Goal: Navigation & Orientation: Find specific page/section

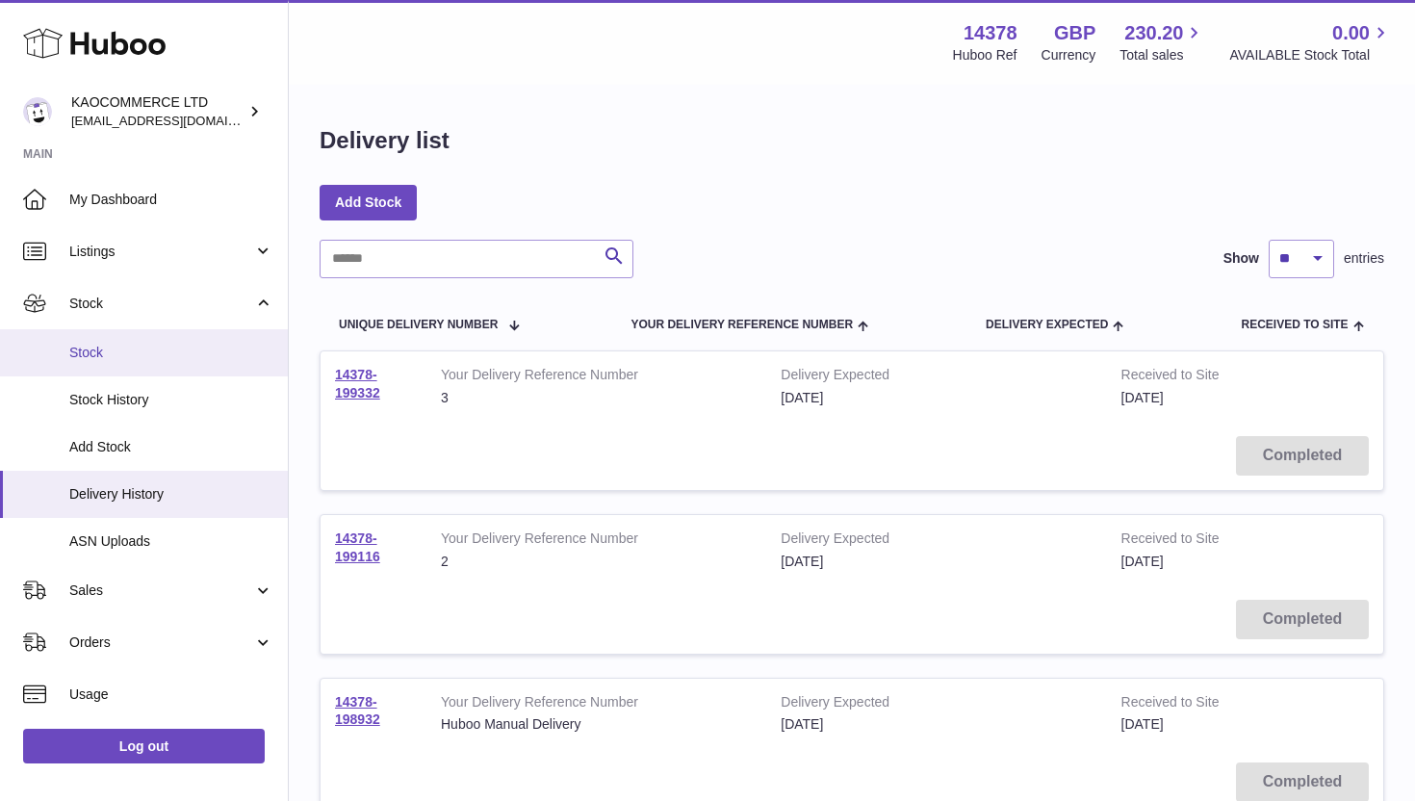
click at [106, 353] on span "Stock" at bounding box center [171, 353] width 204 height 18
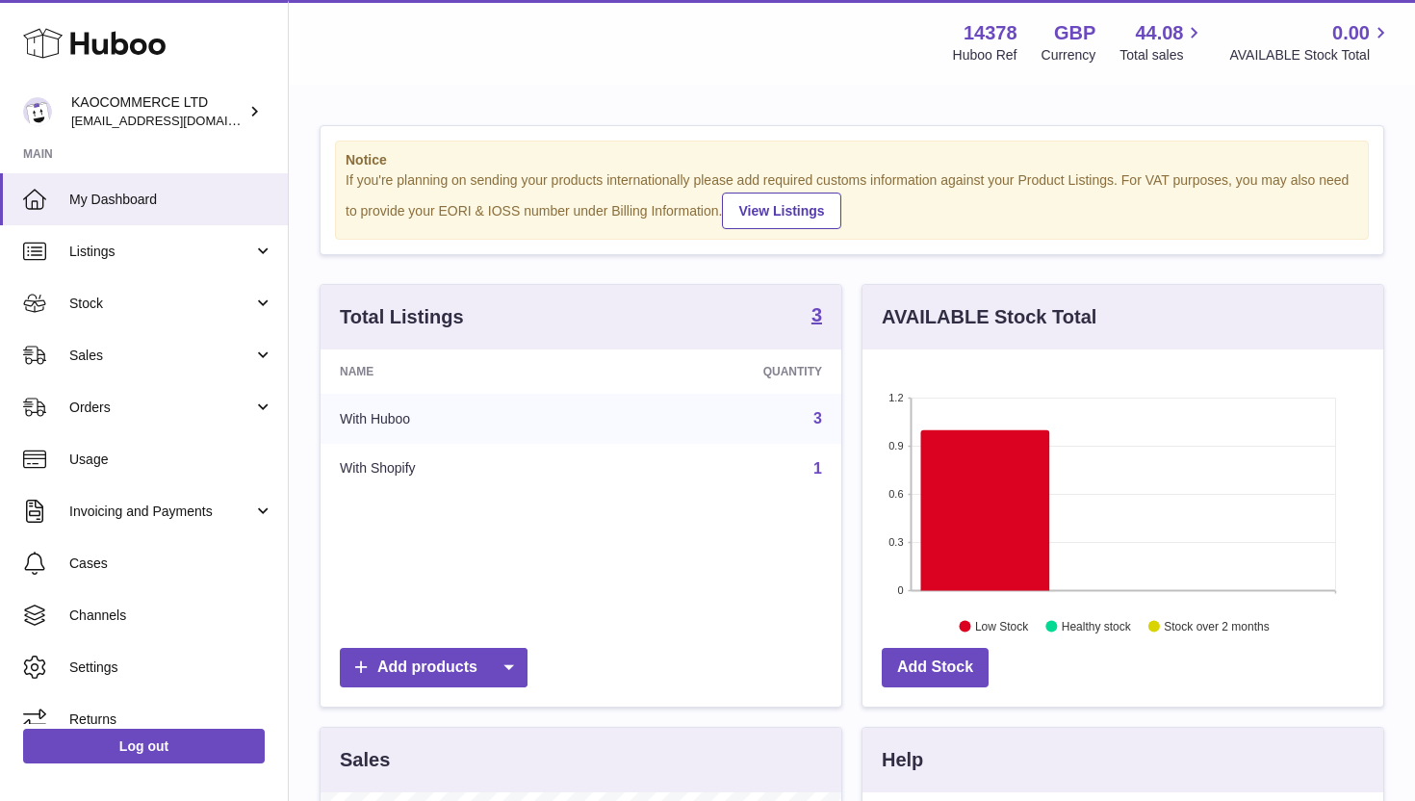
scroll to position [300, 521]
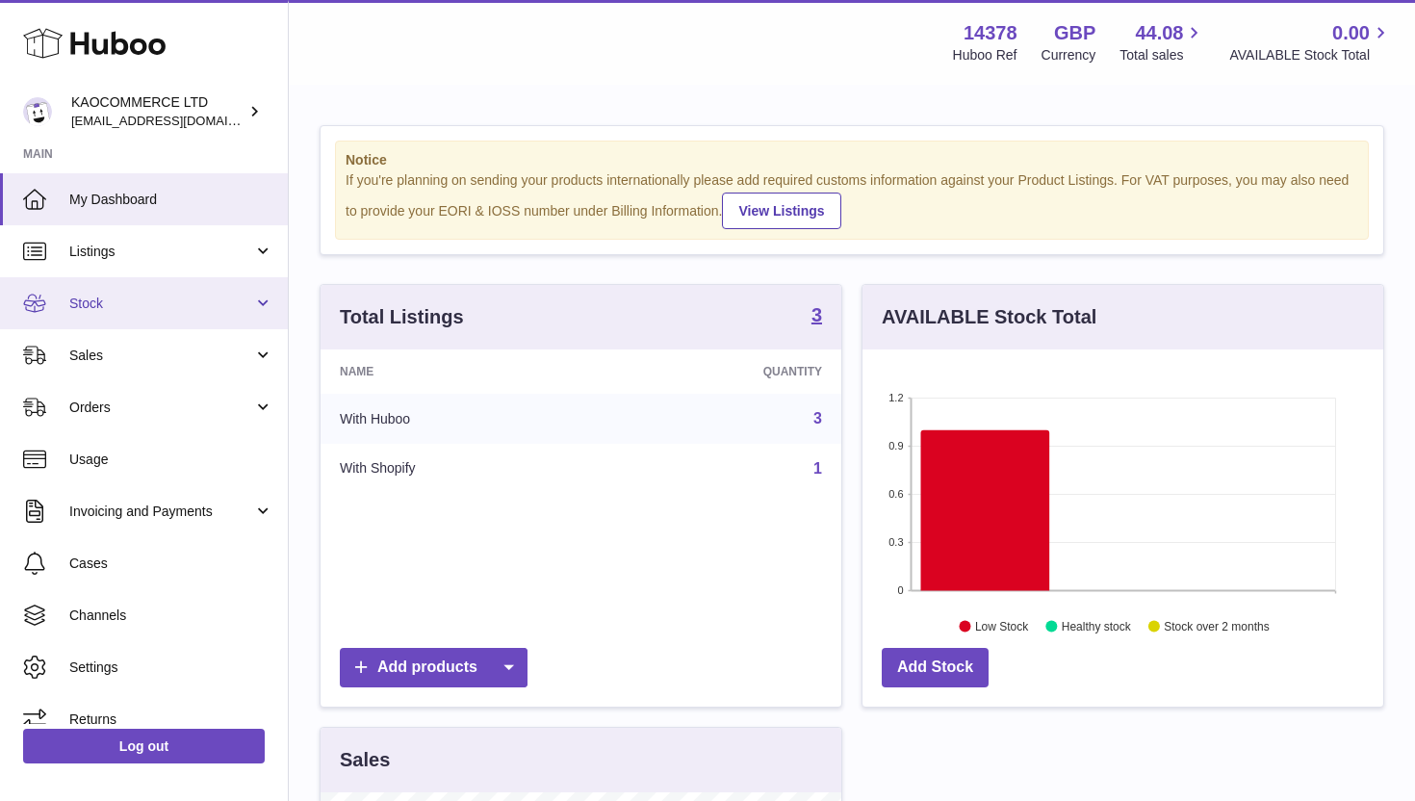
click at [245, 300] on span "Stock" at bounding box center [161, 304] width 184 height 18
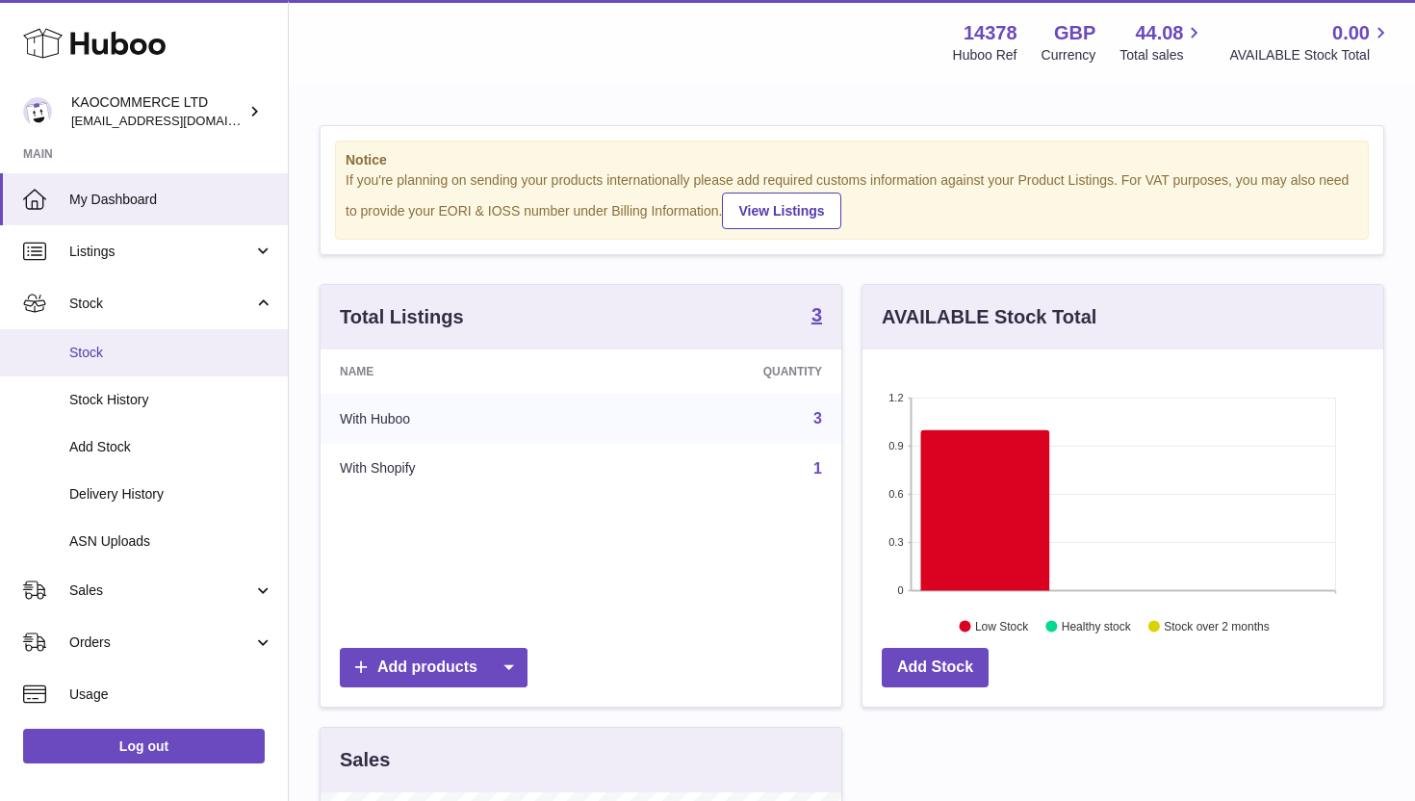
click at [195, 347] on span "Stock" at bounding box center [171, 353] width 204 height 18
